Goal: Transaction & Acquisition: Purchase product/service

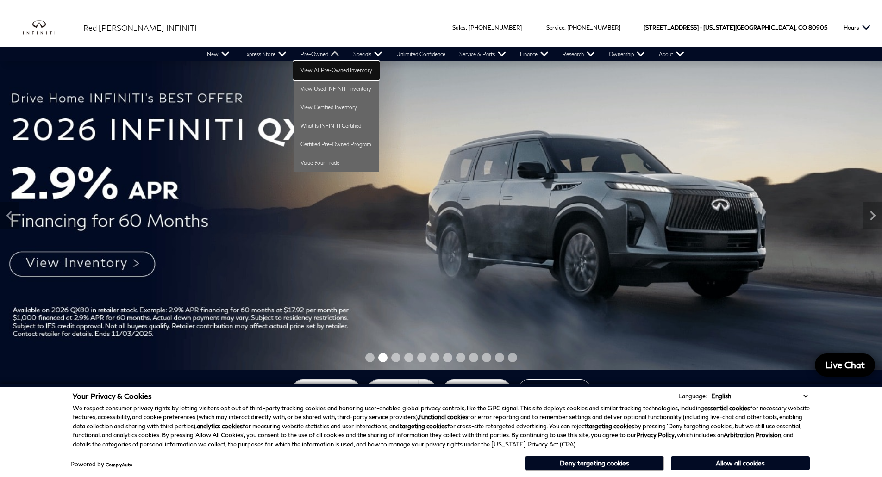
click at [306, 67] on link "View All Pre-Owned Inventory" at bounding box center [336, 70] width 86 height 19
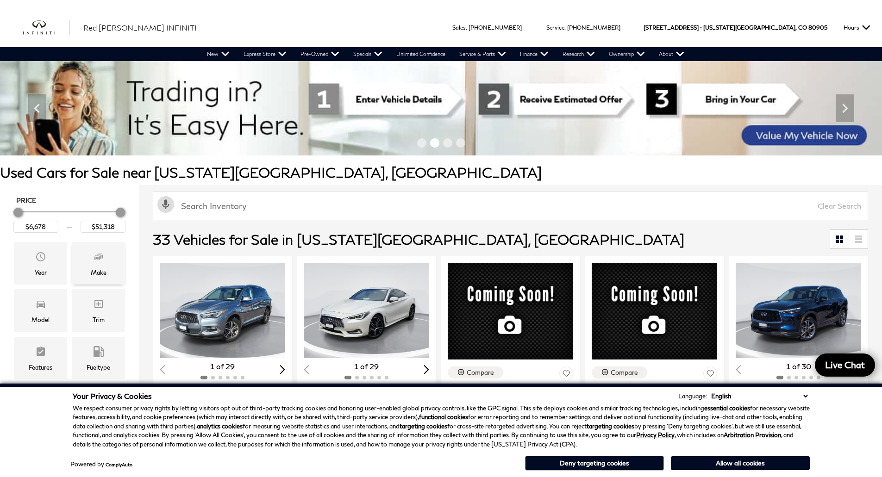
click at [89, 275] on div "Make" at bounding box center [98, 263] width 53 height 43
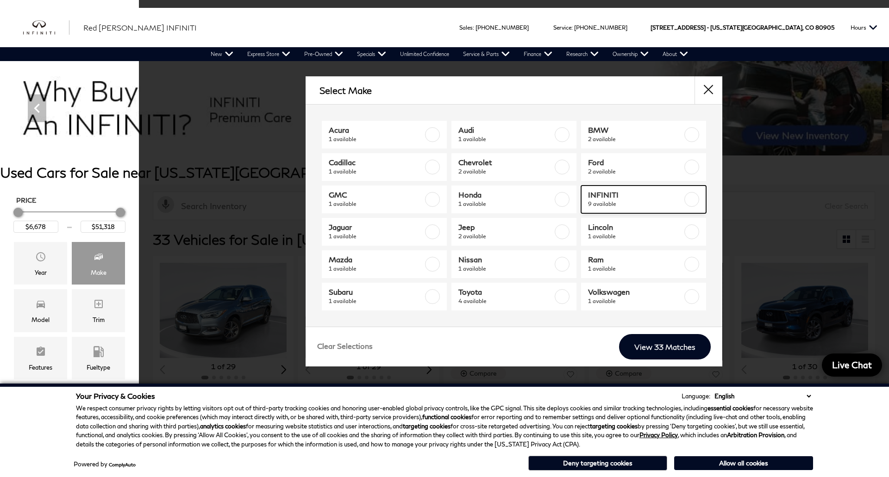
click at [694, 200] on label at bounding box center [691, 199] width 15 height 15
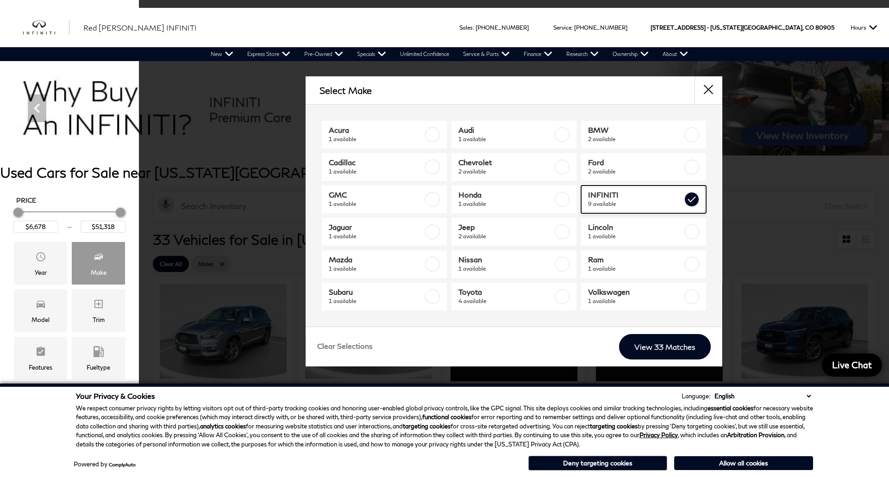
type input "$19,378"
checkbox input "true"
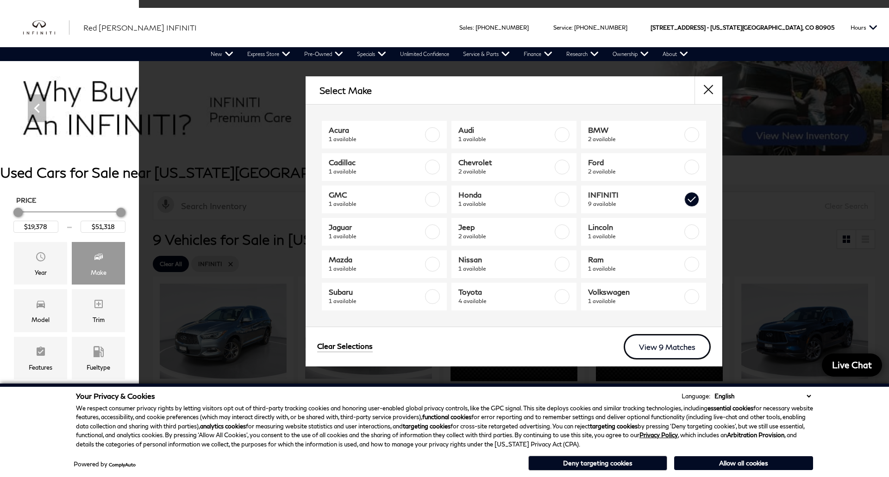
click at [672, 352] on link "View 9 Matches" at bounding box center [666, 346] width 87 height 25
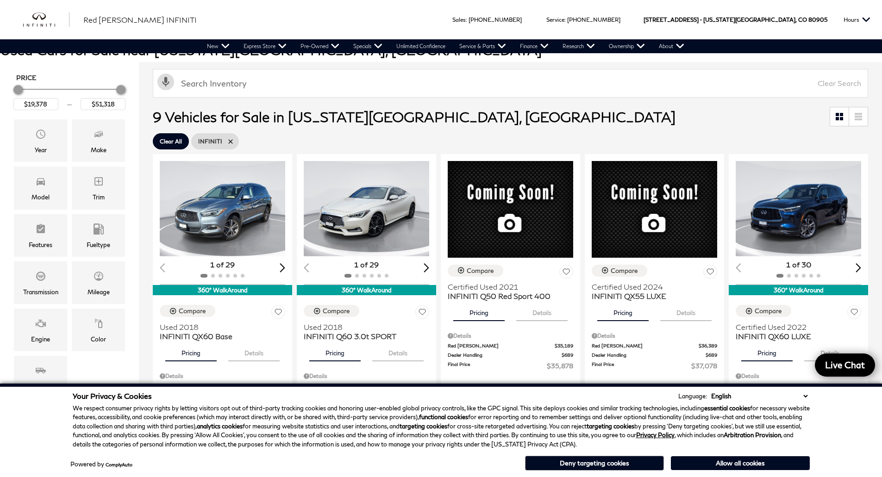
scroll to position [139, 0]
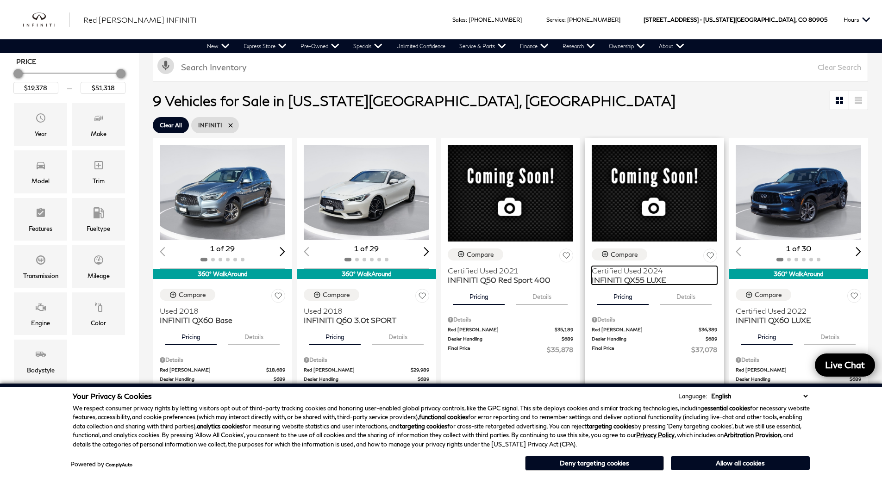
click at [649, 275] on span "INFINITI QX55 LUXE" at bounding box center [651, 279] width 118 height 9
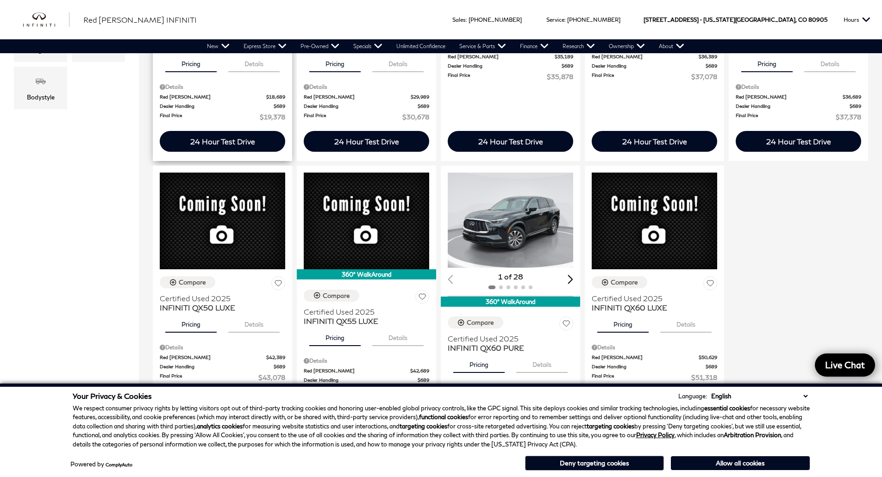
scroll to position [417, 0]
